Goal: Transaction & Acquisition: Purchase product/service

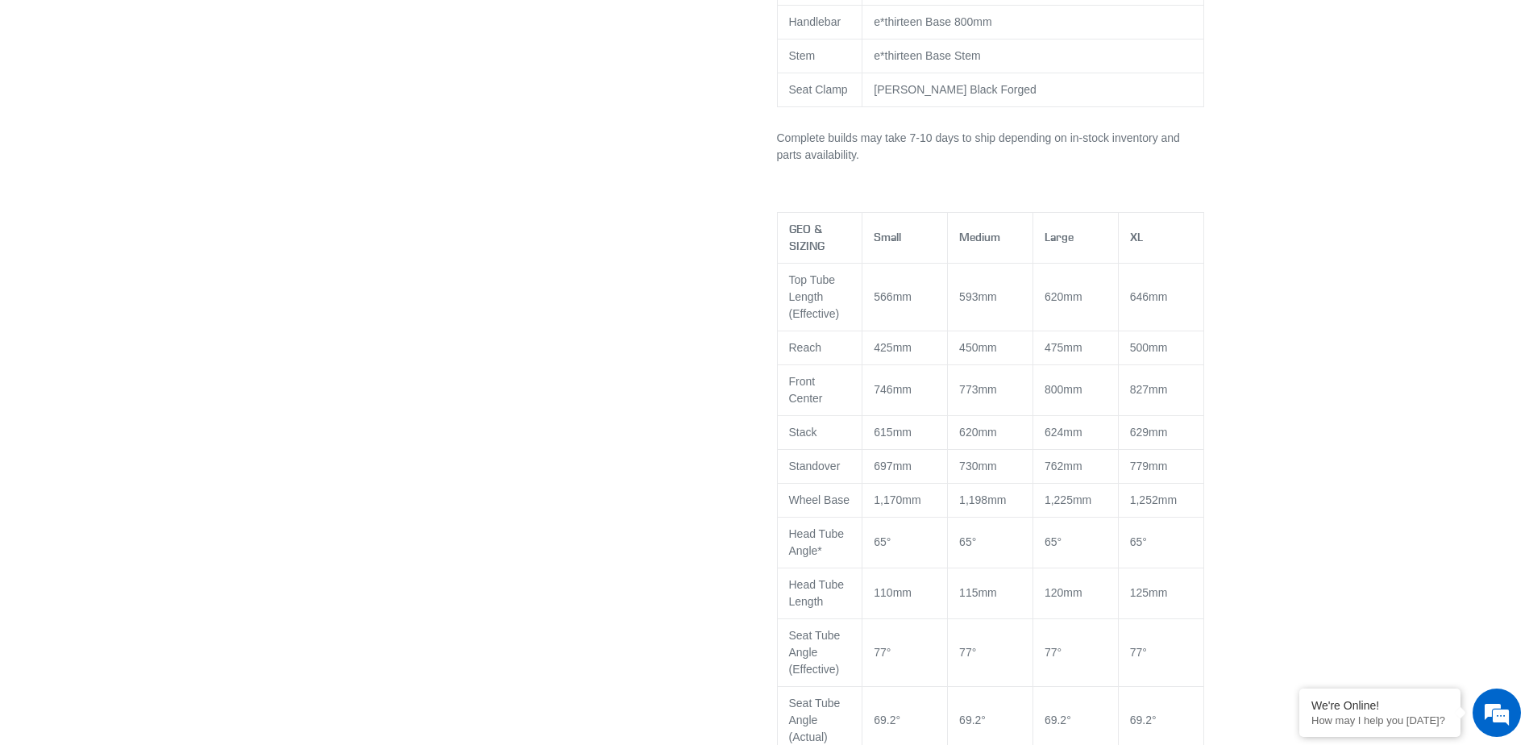
select select "highest-rating"
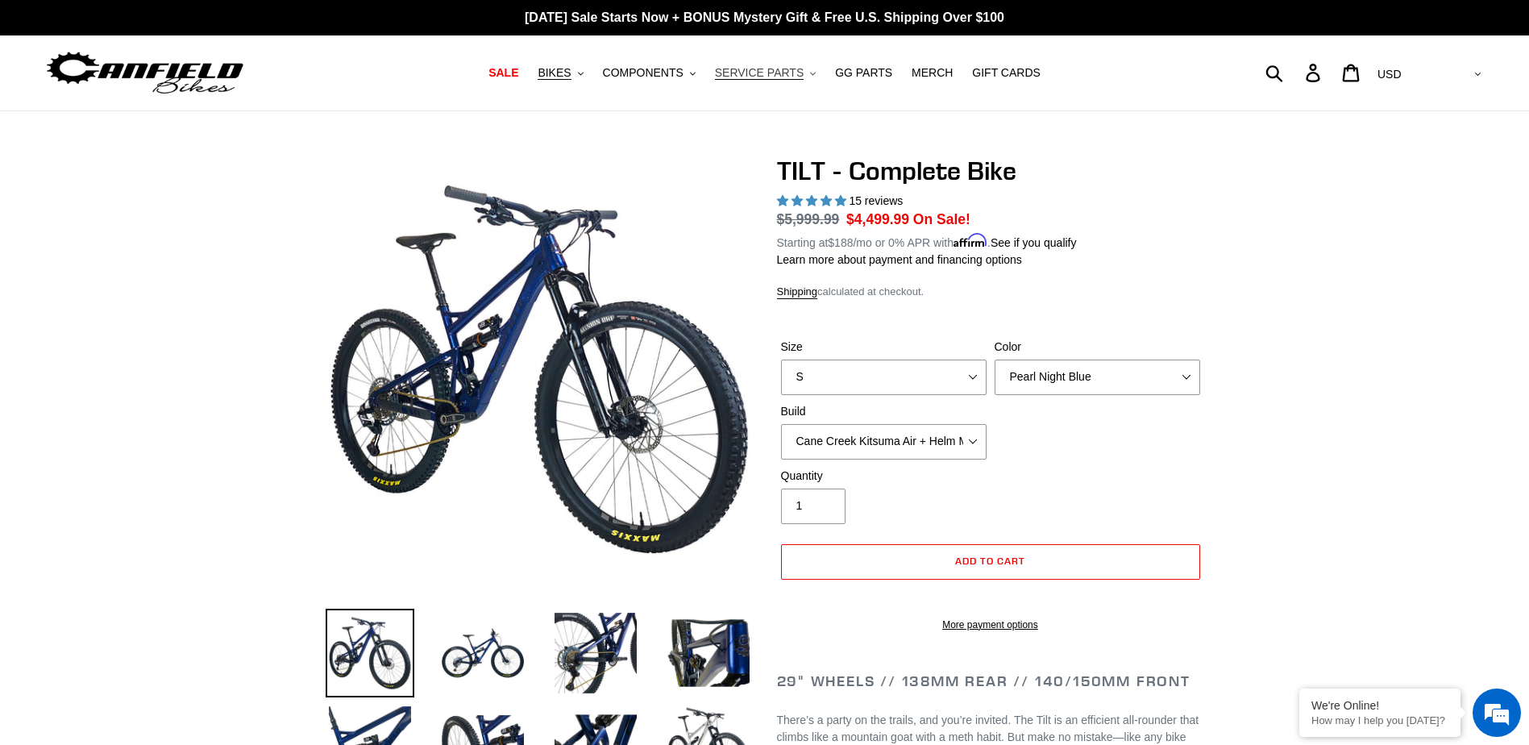
click at [775, 76] on span "SERVICE PARTS" at bounding box center [759, 73] width 89 height 14
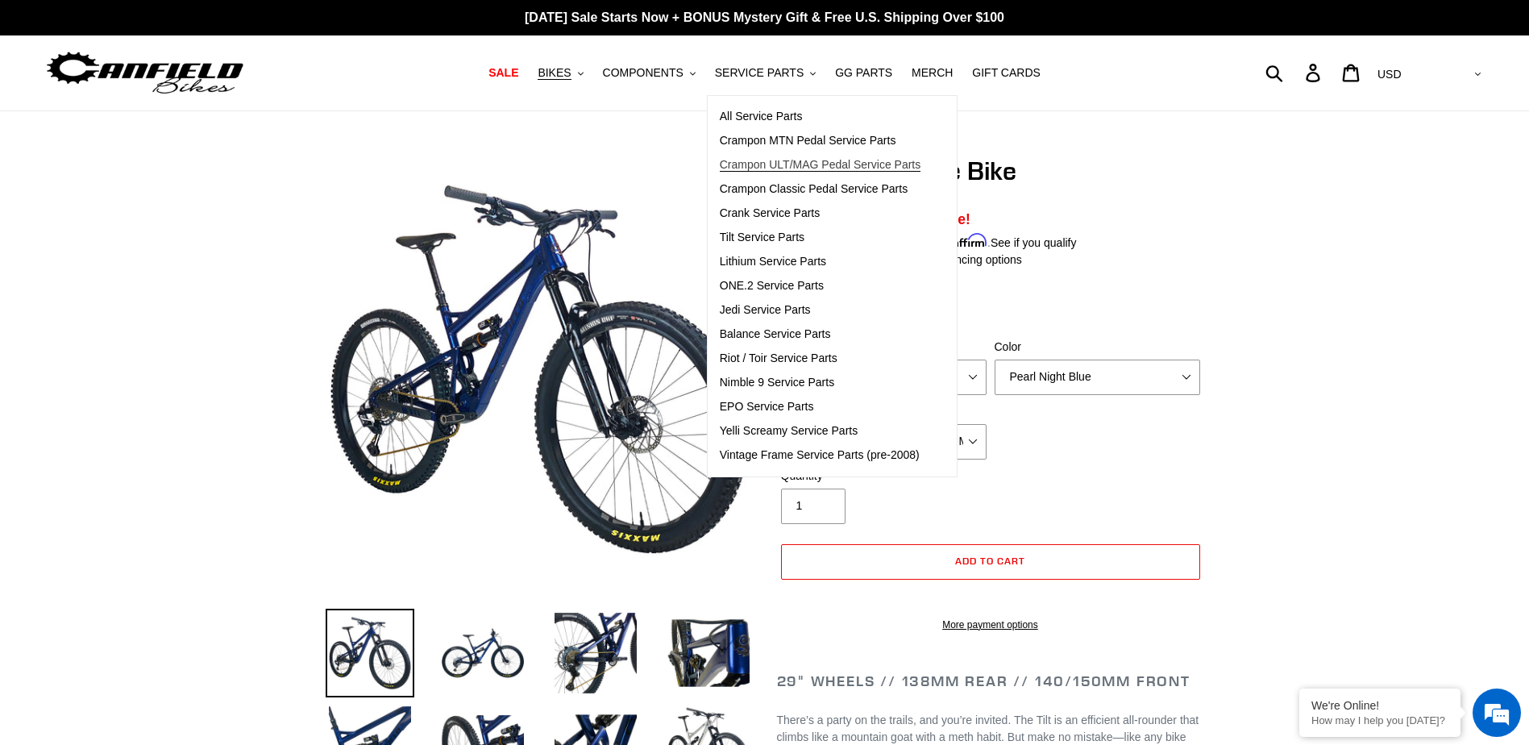
click at [828, 168] on span "Crampon ULT/MAG Pedal Service Parts" at bounding box center [820, 165] width 201 height 14
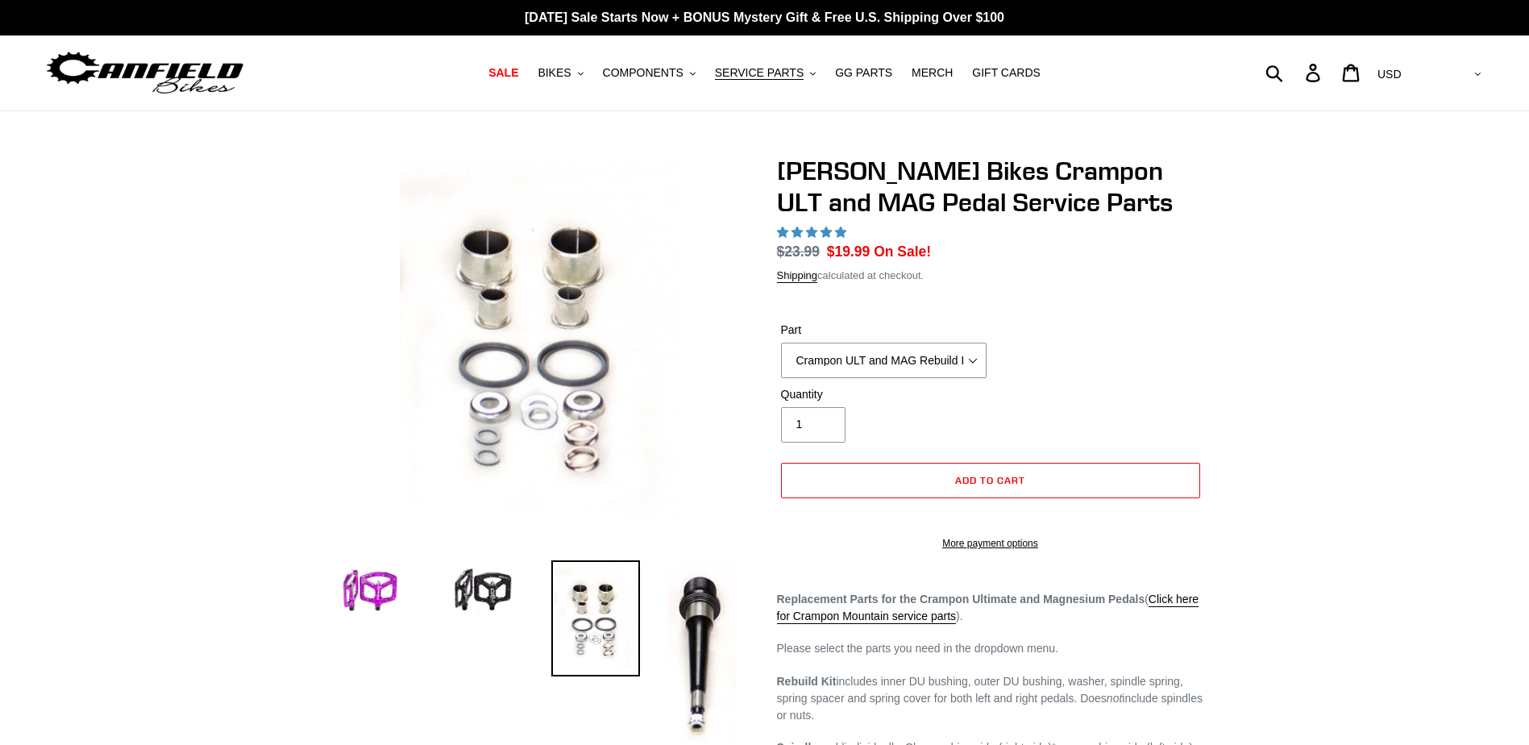
select select "highest-rating"
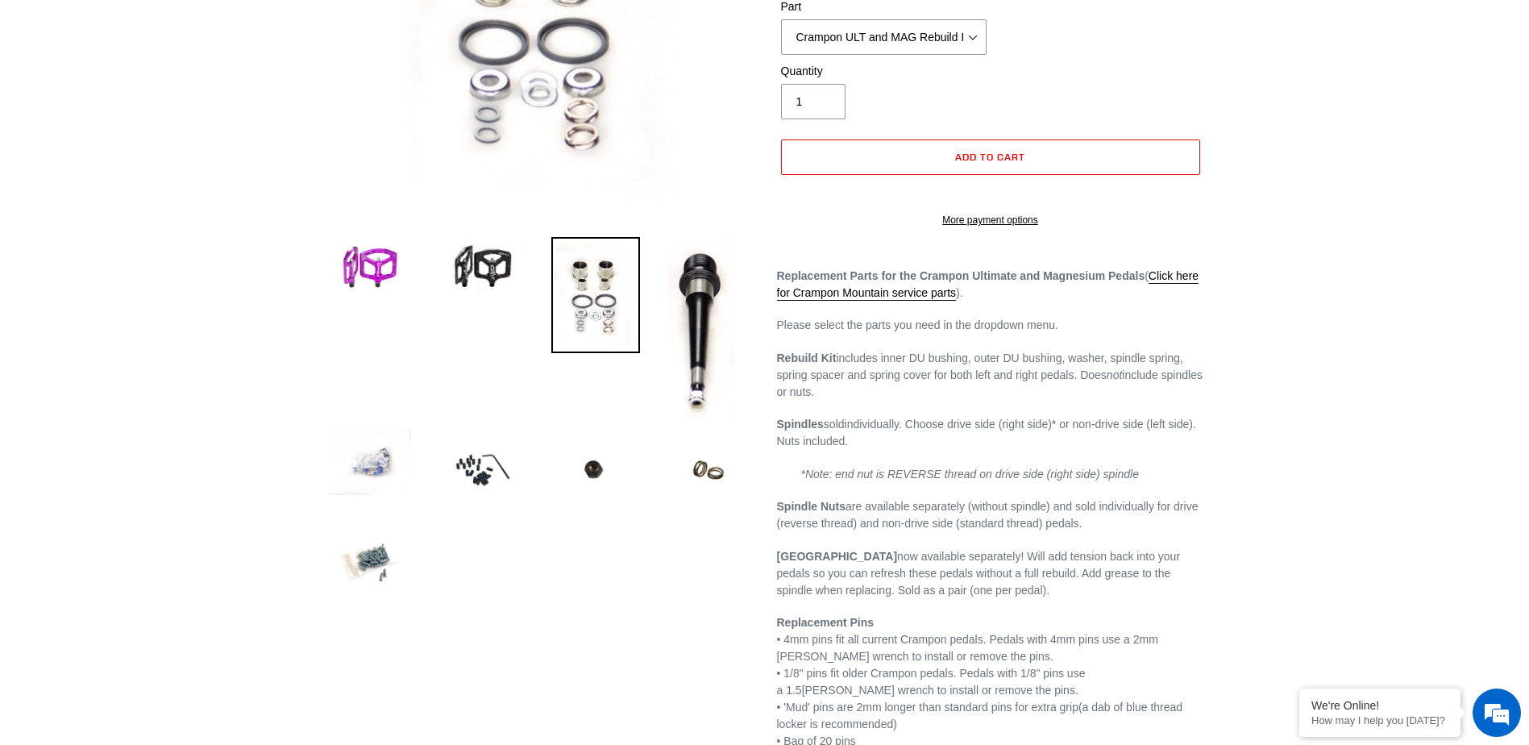
scroll to position [161, 0]
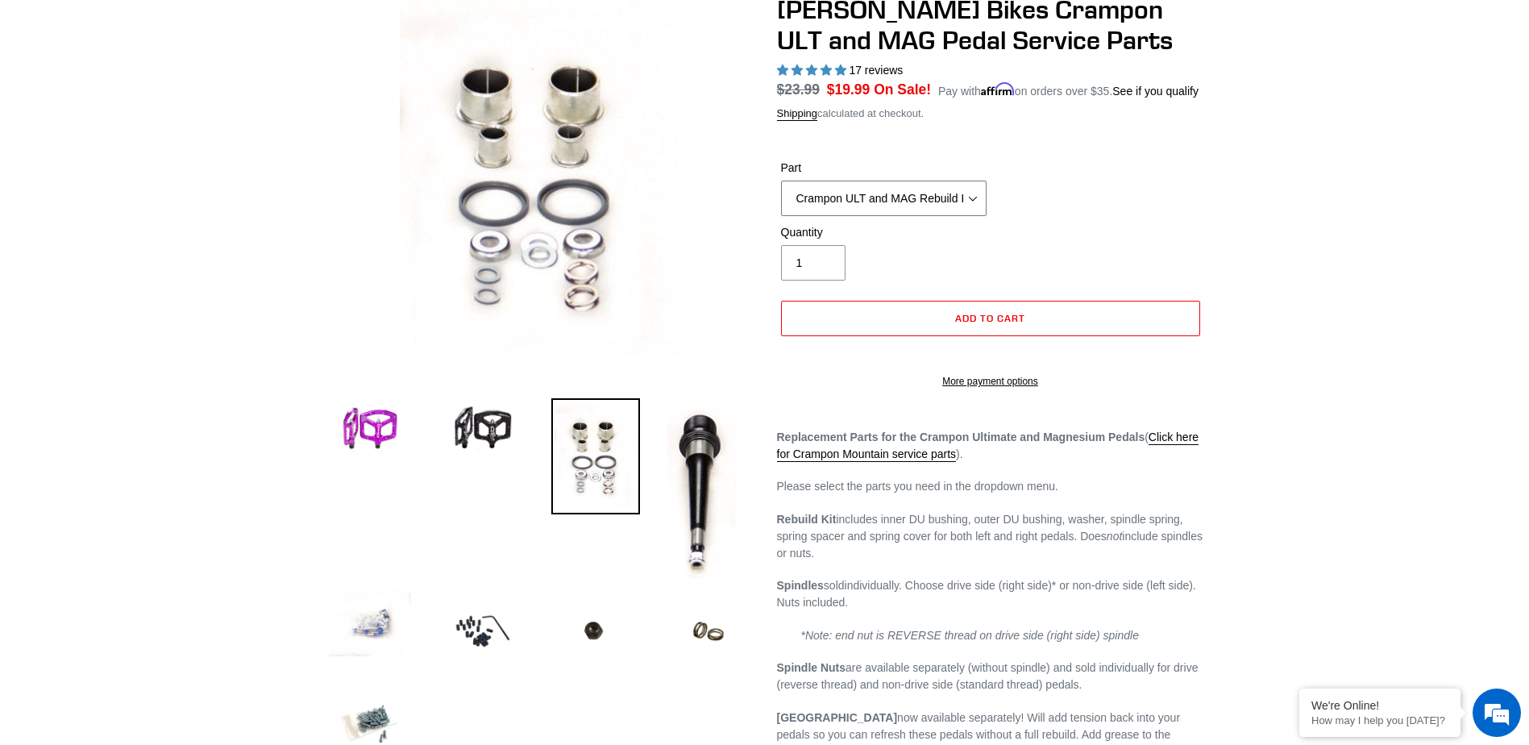
click at [921, 197] on select "Crampon ULT and MAG Rebuild Kit Crampon ULT and MAG 4mm x 8mm Pin Kit - Silver …" at bounding box center [884, 198] width 206 height 35
select select "Canfield ULT and Mag Replacement Spindle Springs (2 springs)"
click at [781, 181] on select "Crampon ULT and MAG Rebuild Kit Crampon ULT and MAG 4mm x 8mm Pin Kit - Silver …" at bounding box center [884, 198] width 206 height 35
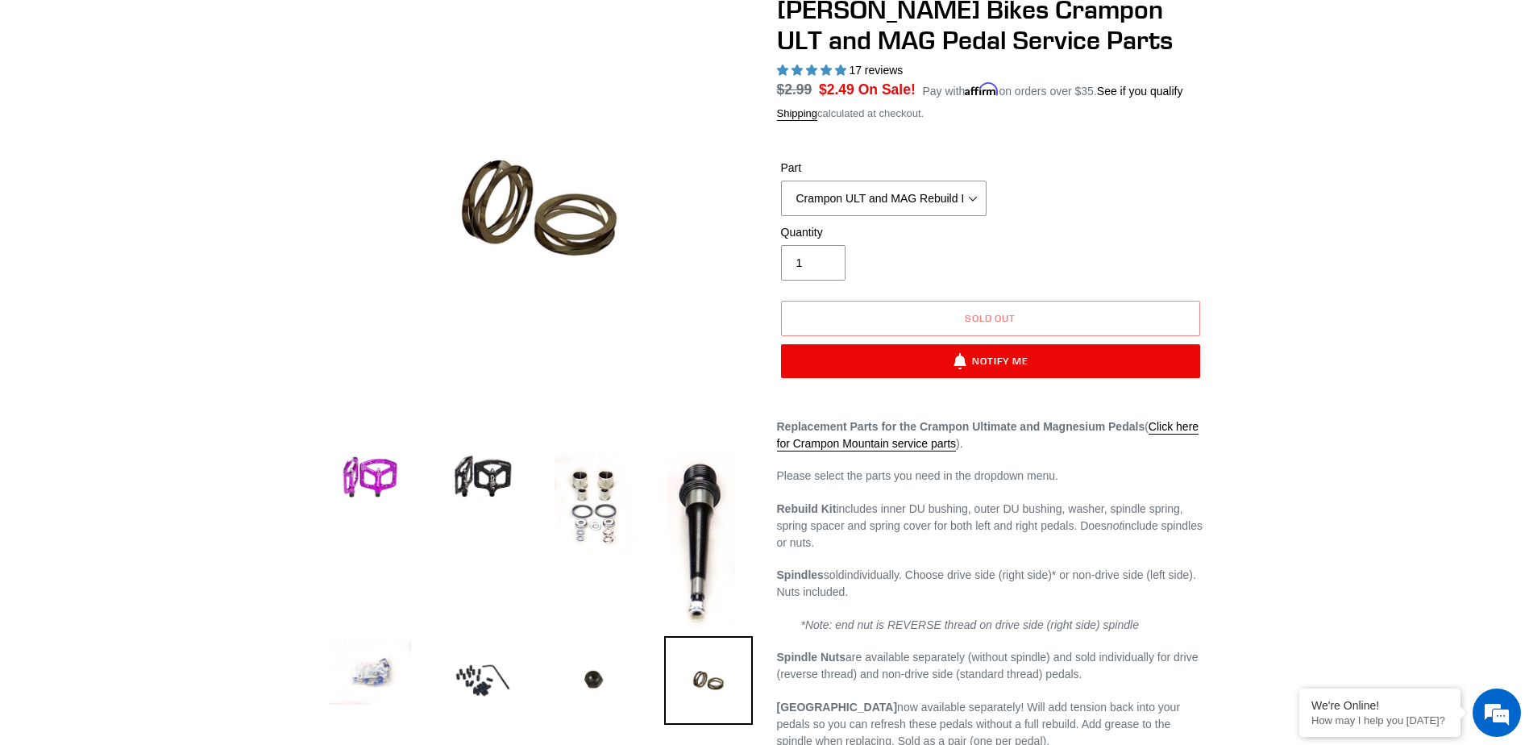
click at [1319, 376] on div at bounding box center [764, 472] width 1529 height 956
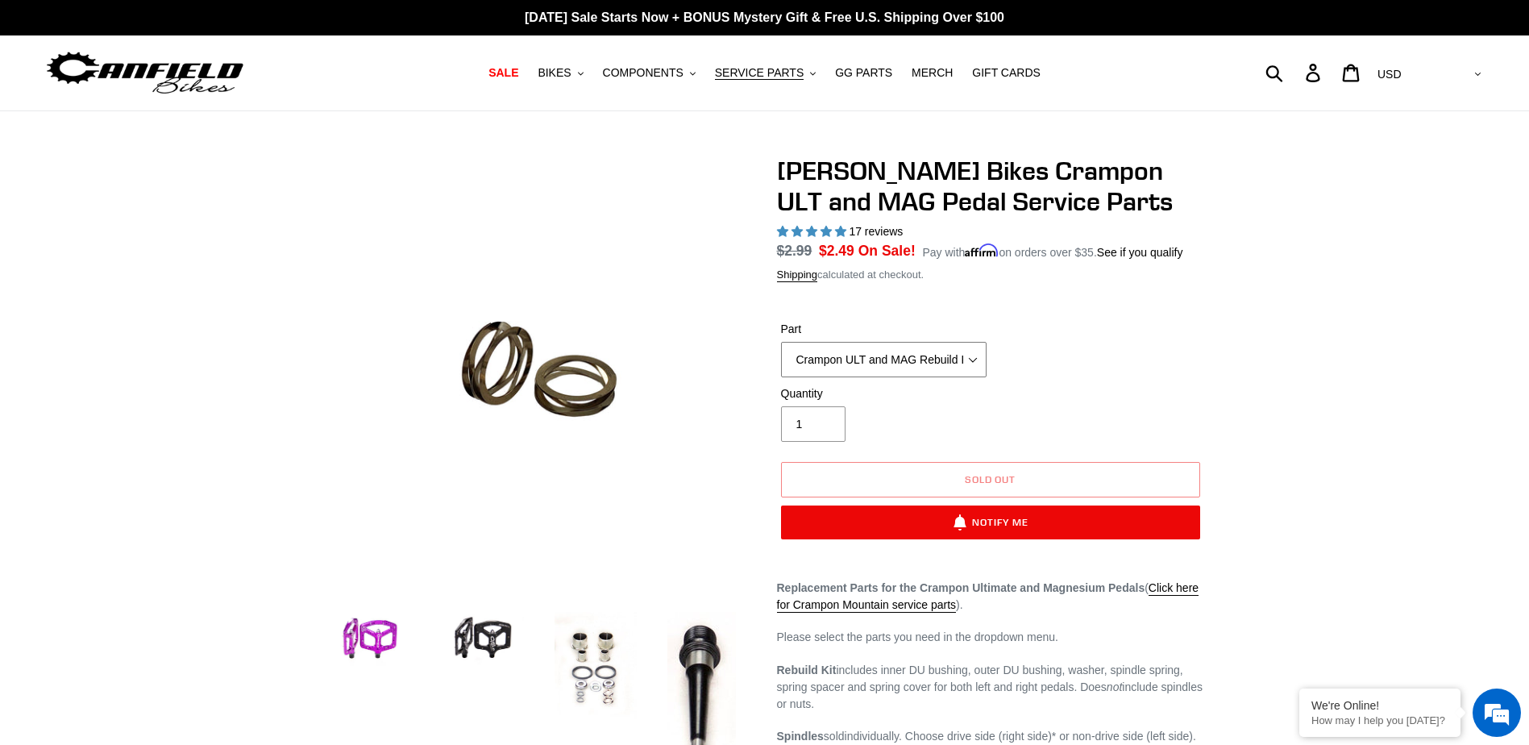
click at [892, 356] on select "Crampon ULT and MAG Rebuild Kit Crampon ULT and MAG 4mm x 8mm Pin Kit - Silver …" at bounding box center [884, 359] width 206 height 35
click at [1297, 314] on div at bounding box center [764, 634] width 1529 height 956
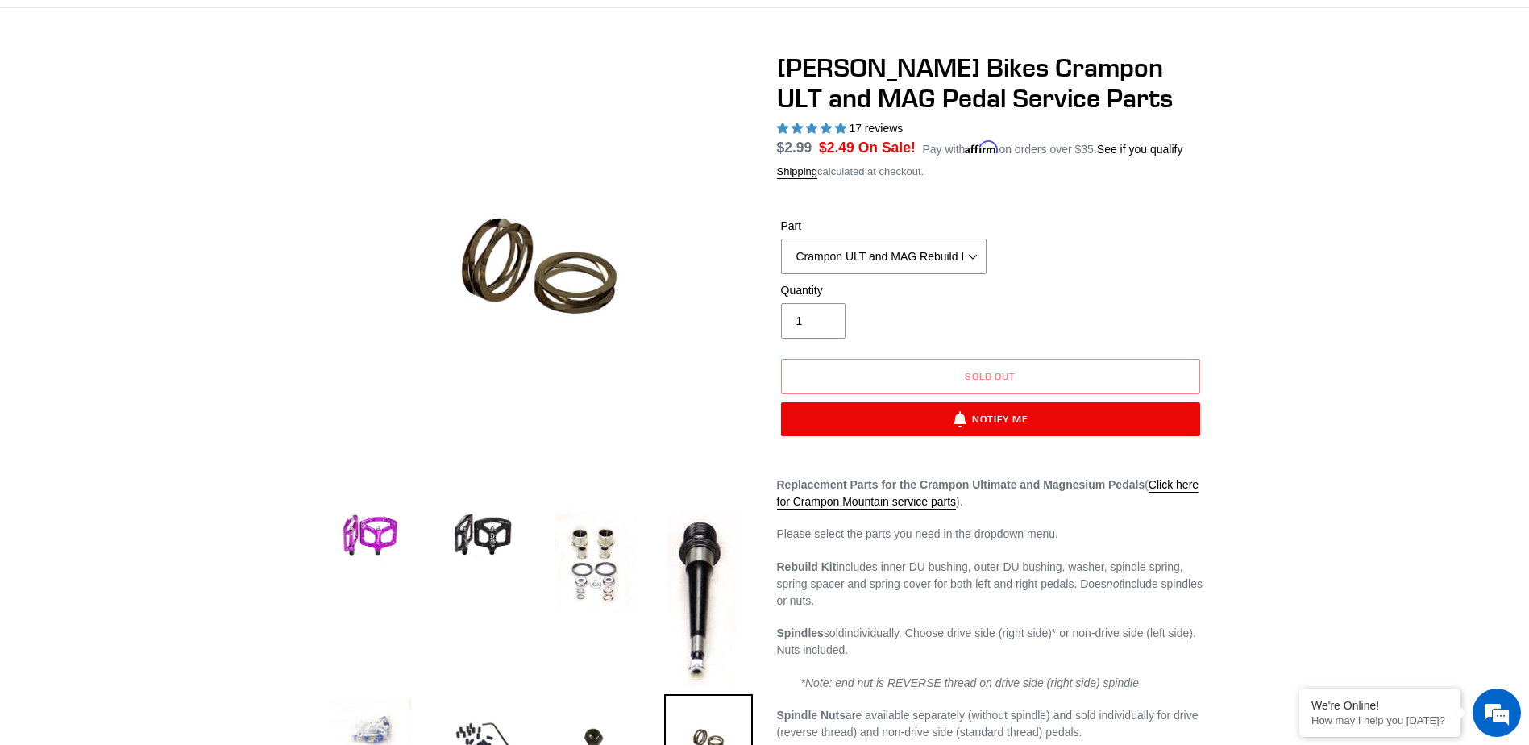
scroll to position [242, 0]
